Goal: Task Accomplishment & Management: Manage account settings

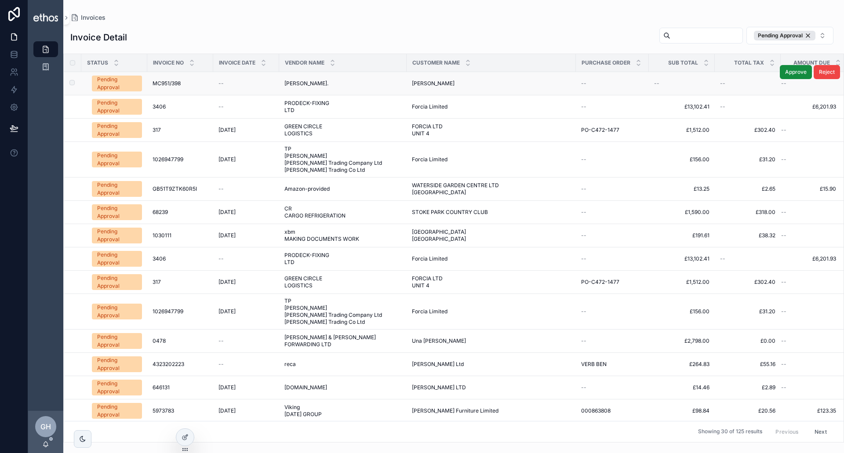
click at [114, 84] on div "Pending Approval" at bounding box center [117, 84] width 40 height 16
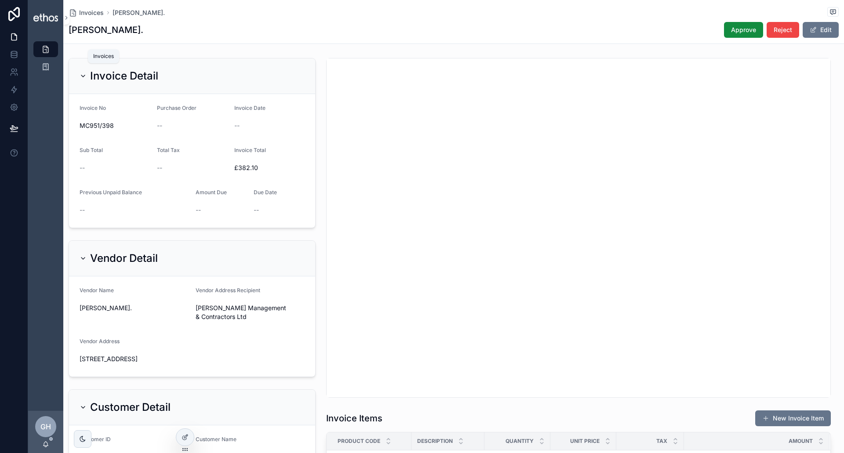
click at [42, 51] on icon "scrollable content" at bounding box center [45, 49] width 9 height 9
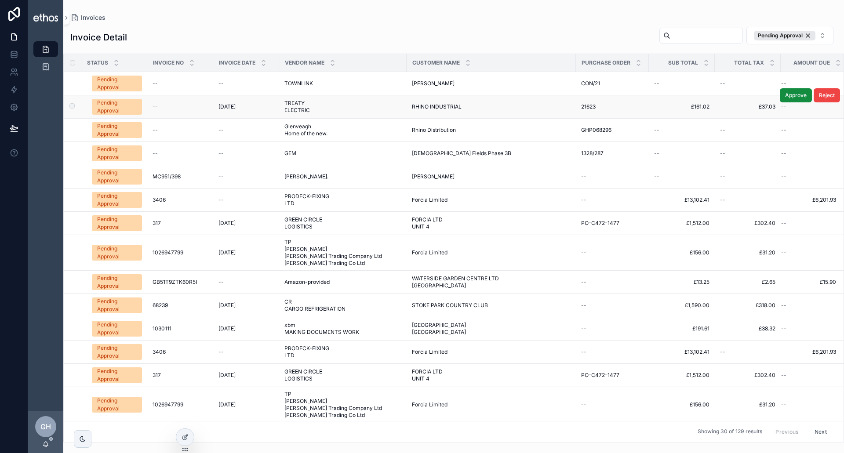
click at [128, 107] on div "Pending Approval" at bounding box center [117, 107] width 40 height 16
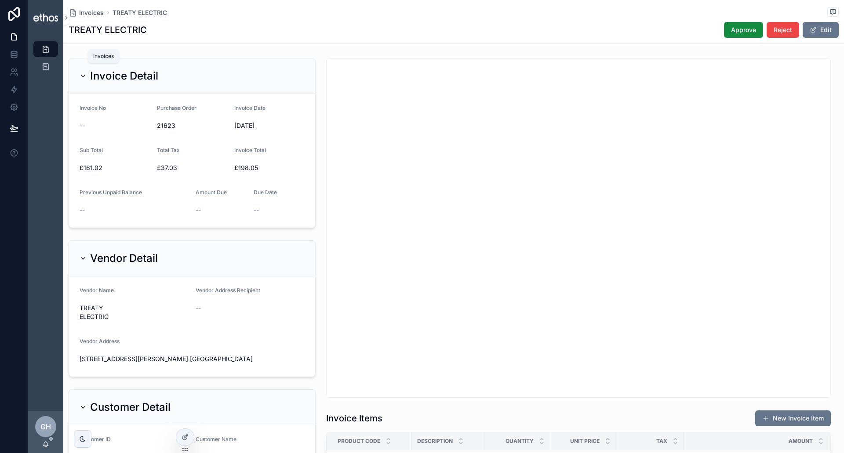
click at [43, 51] on icon "scrollable content" at bounding box center [45, 49] width 9 height 9
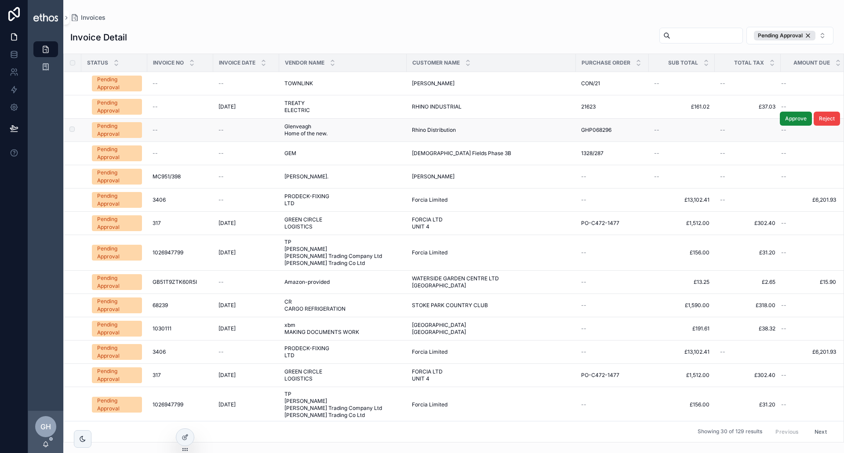
click at [197, 131] on div "--" at bounding box center [180, 130] width 55 height 7
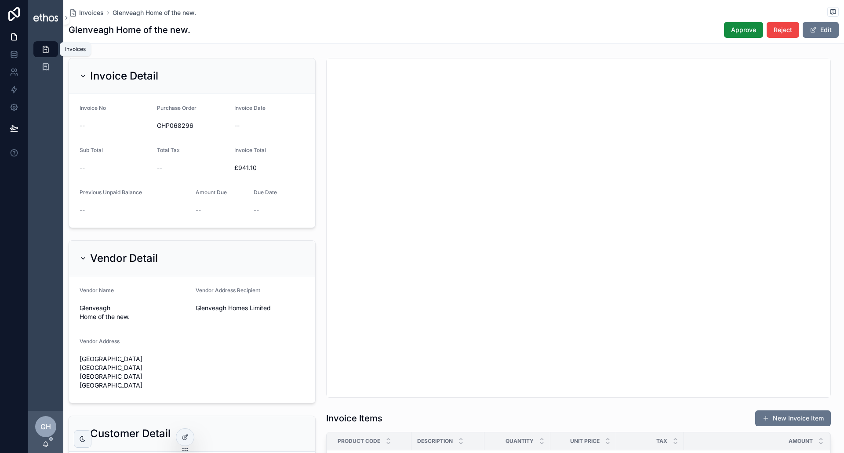
click at [47, 48] on icon "scrollable content" at bounding box center [45, 49] width 9 height 9
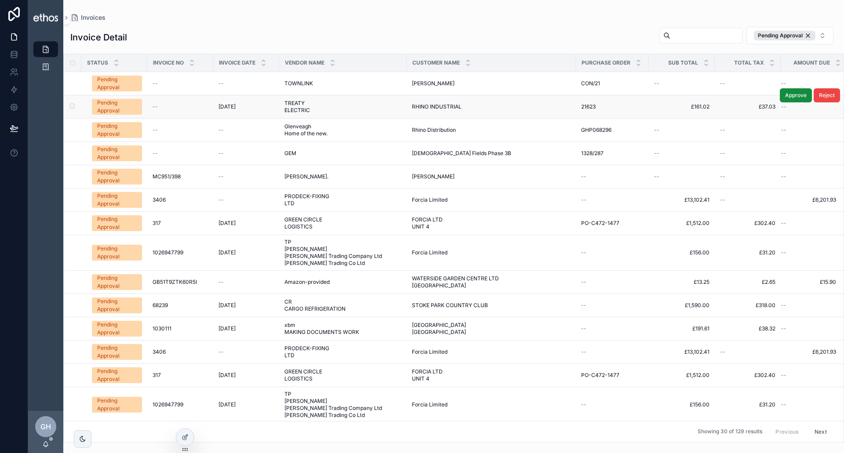
click at [127, 111] on div "Pending Approval" at bounding box center [117, 107] width 40 height 16
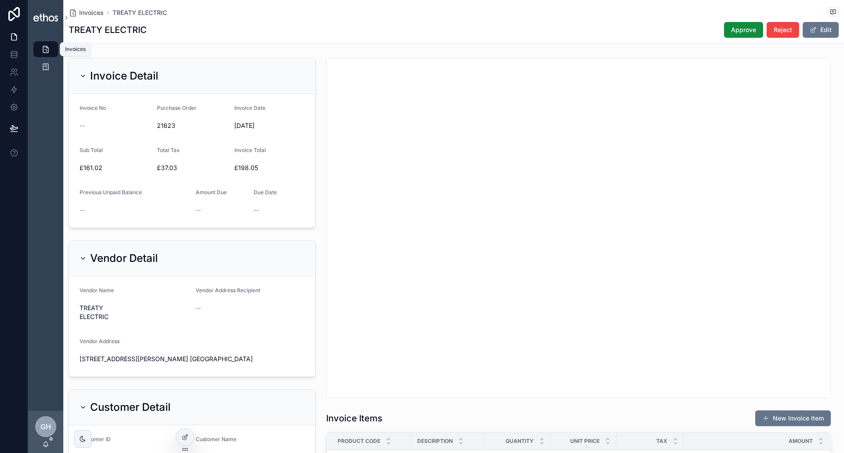
click at [38, 51] on link "Invoices" at bounding box center [45, 49] width 25 height 16
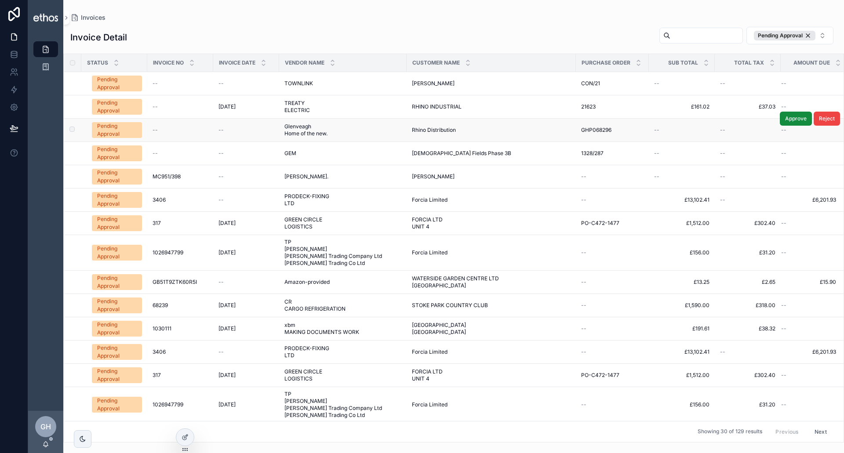
click at [109, 121] on td "Pending Approval" at bounding box center [114, 130] width 66 height 23
click at [115, 128] on div "Pending Approval" at bounding box center [117, 130] width 40 height 16
